Goal: Transaction & Acquisition: Purchase product/service

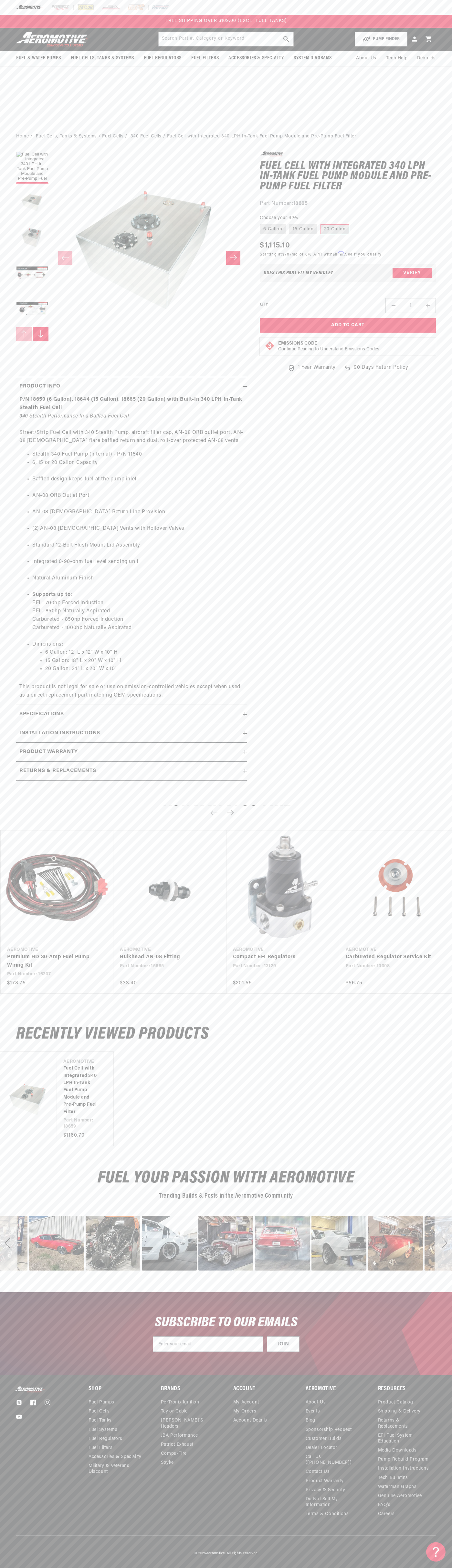
click at [122, 24] on div "FREE SHIPPING OVER $109.00 (EXCL. FUEL TANKS)" at bounding box center [226, 21] width 452 height 13
click at [448, 264] on section "0.0 star rating Write a review Fuel Cell with Integrated 340 LPH In-Tank Fuel P…" at bounding box center [226, 467] width 452 height 646
click at [60, 1563] on html "Skip to content Your cart Your cart is empty Loading... You may also like Subto…" at bounding box center [226, 784] width 452 height 1568
click at [0, 0] on div "POPUP Form" at bounding box center [0, 0] width 0 height 0
